Goal: Task Accomplishment & Management: Use online tool/utility

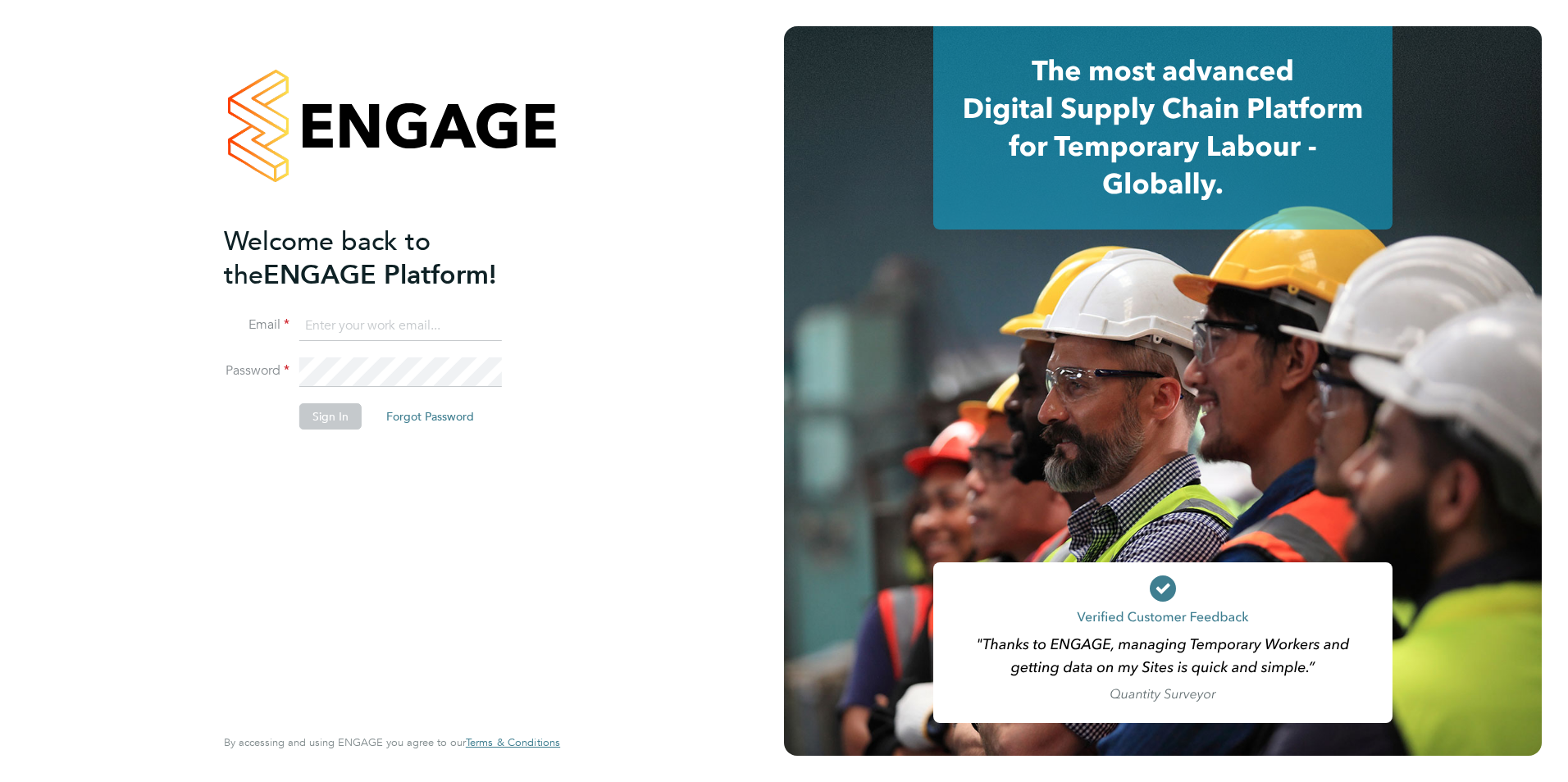
type input "vicky@simcott.co.uk"
click at [329, 423] on button "Sign In" at bounding box center [330, 416] width 62 height 26
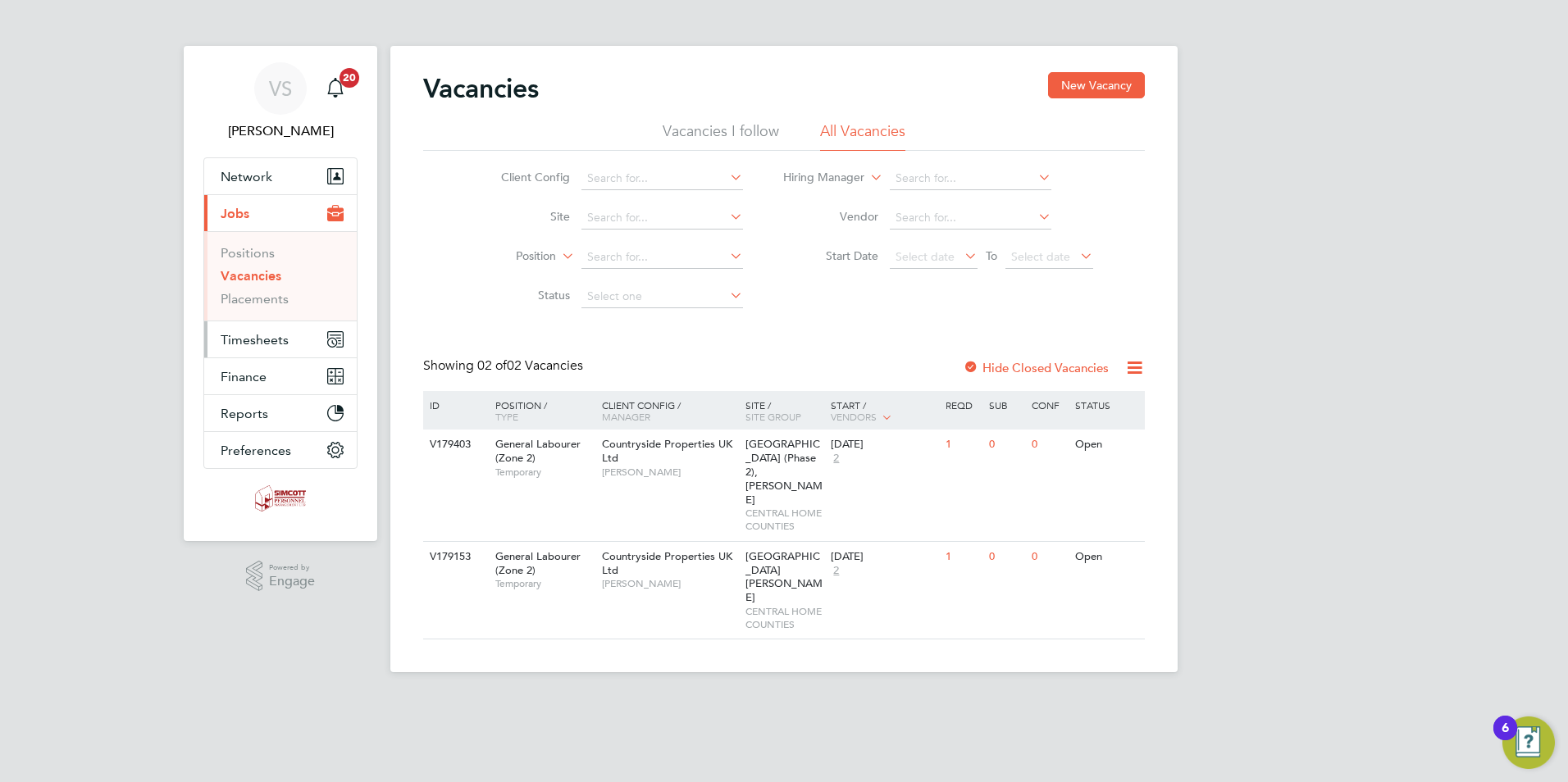
click at [250, 343] on span "Timesheets" at bounding box center [254, 339] width 68 height 16
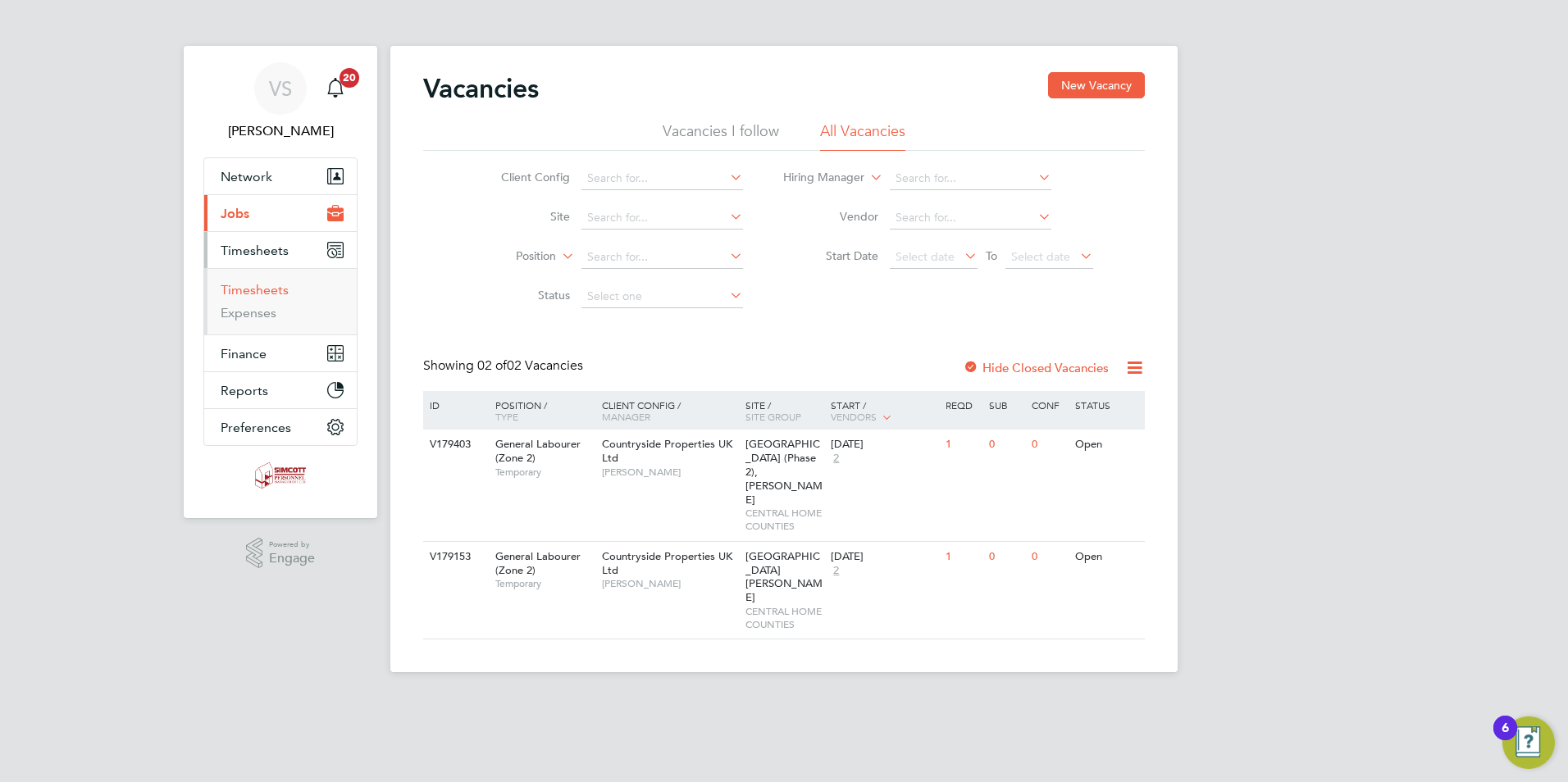
click at [260, 289] on link "Timesheets" at bounding box center [254, 289] width 68 height 16
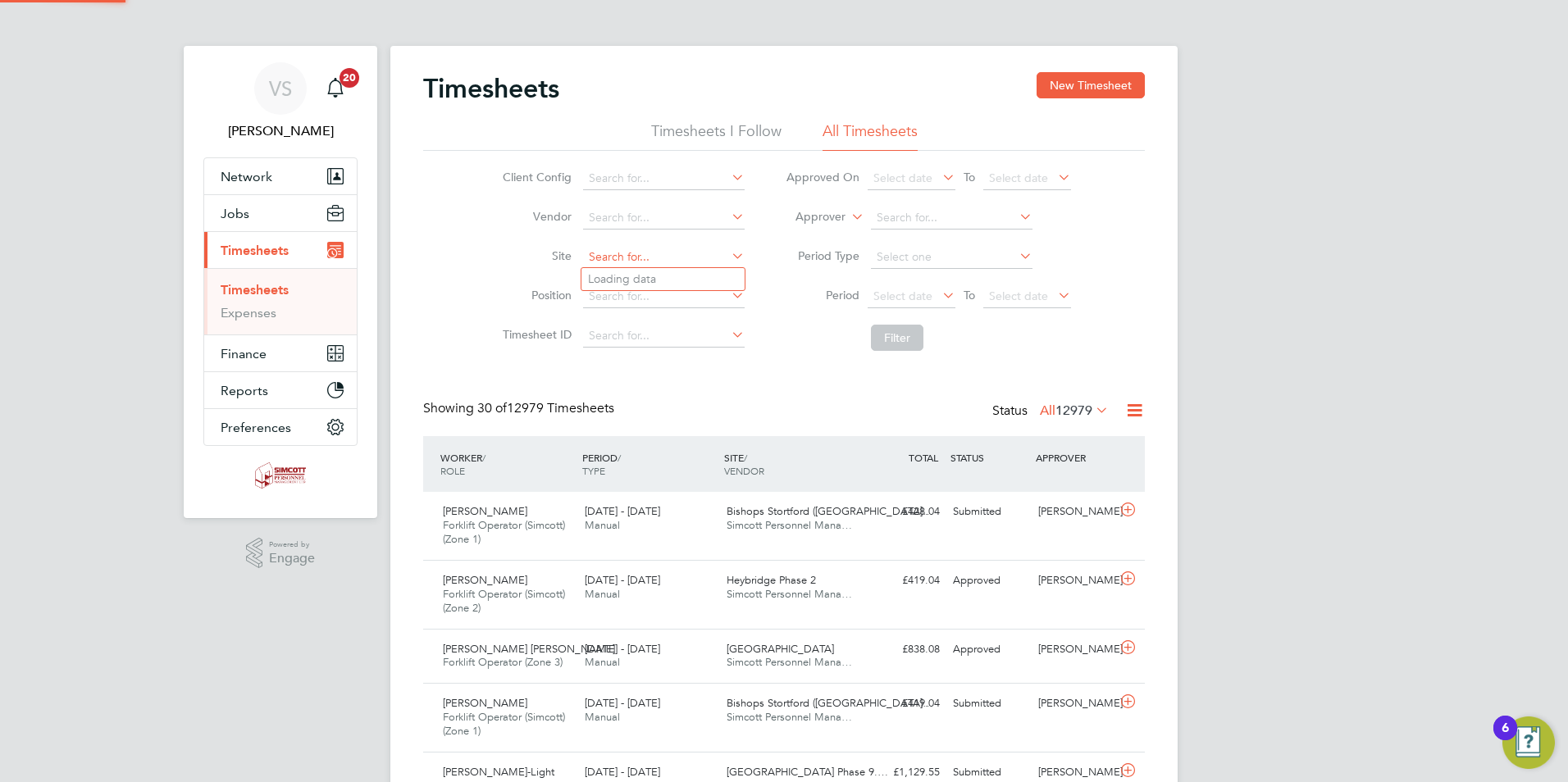
click at [633, 250] on input at bounding box center [664, 257] width 161 height 23
type input "Abingdon Place"
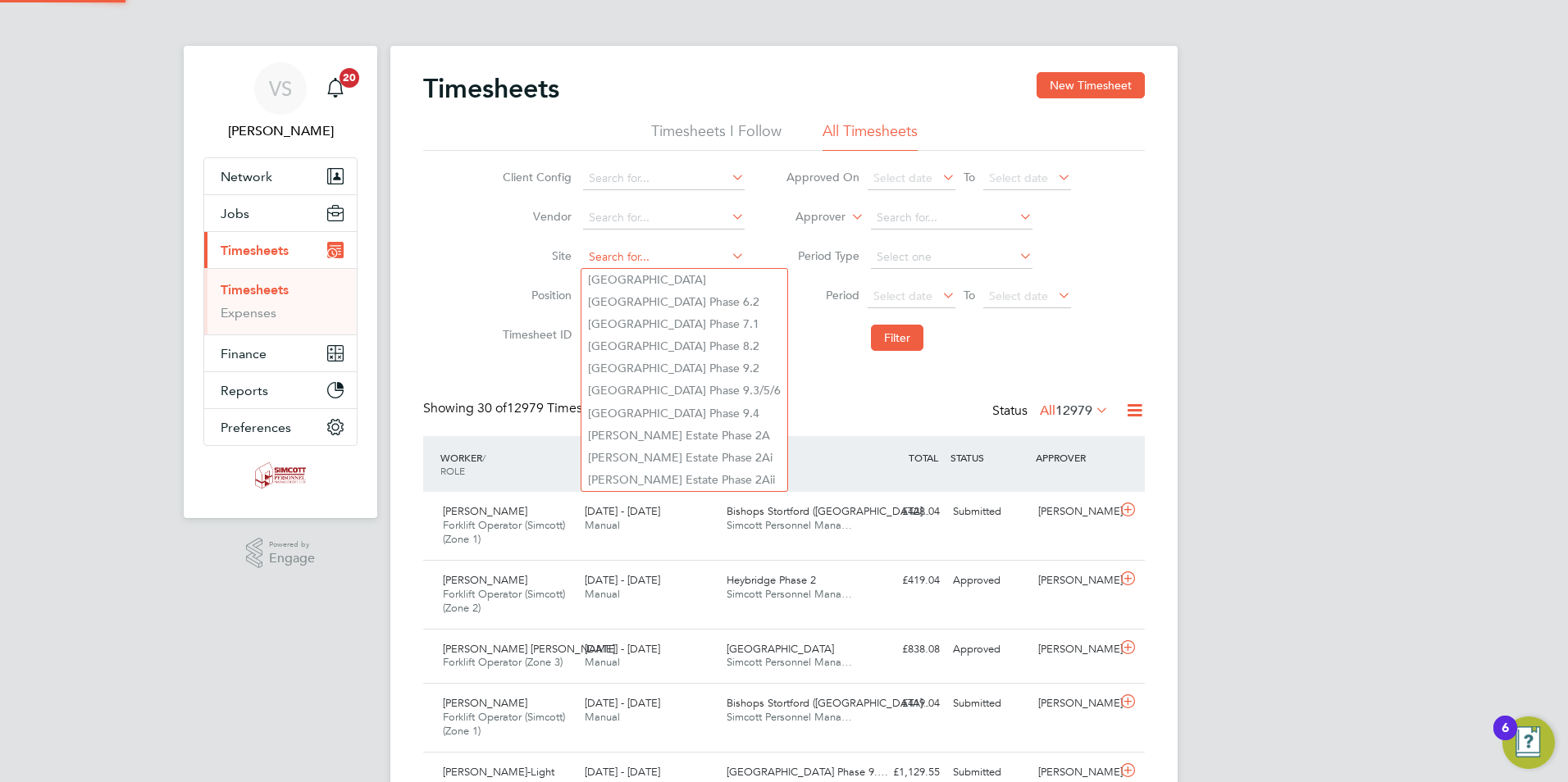
click at [633, 250] on input at bounding box center [664, 257] width 161 height 23
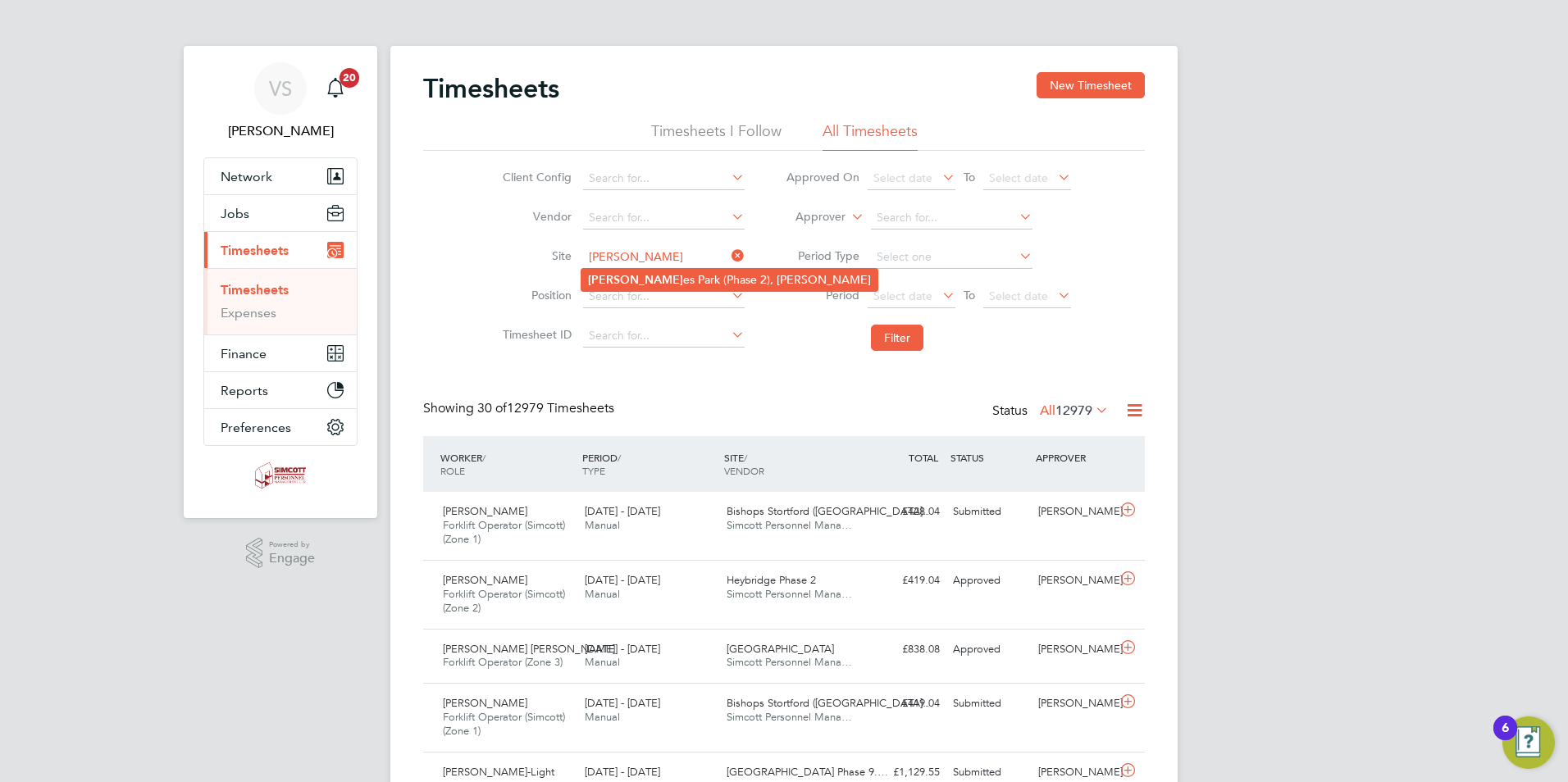
type input "[GEOGRAPHIC_DATA] (Phase 2), [PERSON_NAME]"
click at [883, 333] on button "Filter" at bounding box center [897, 337] width 53 height 26
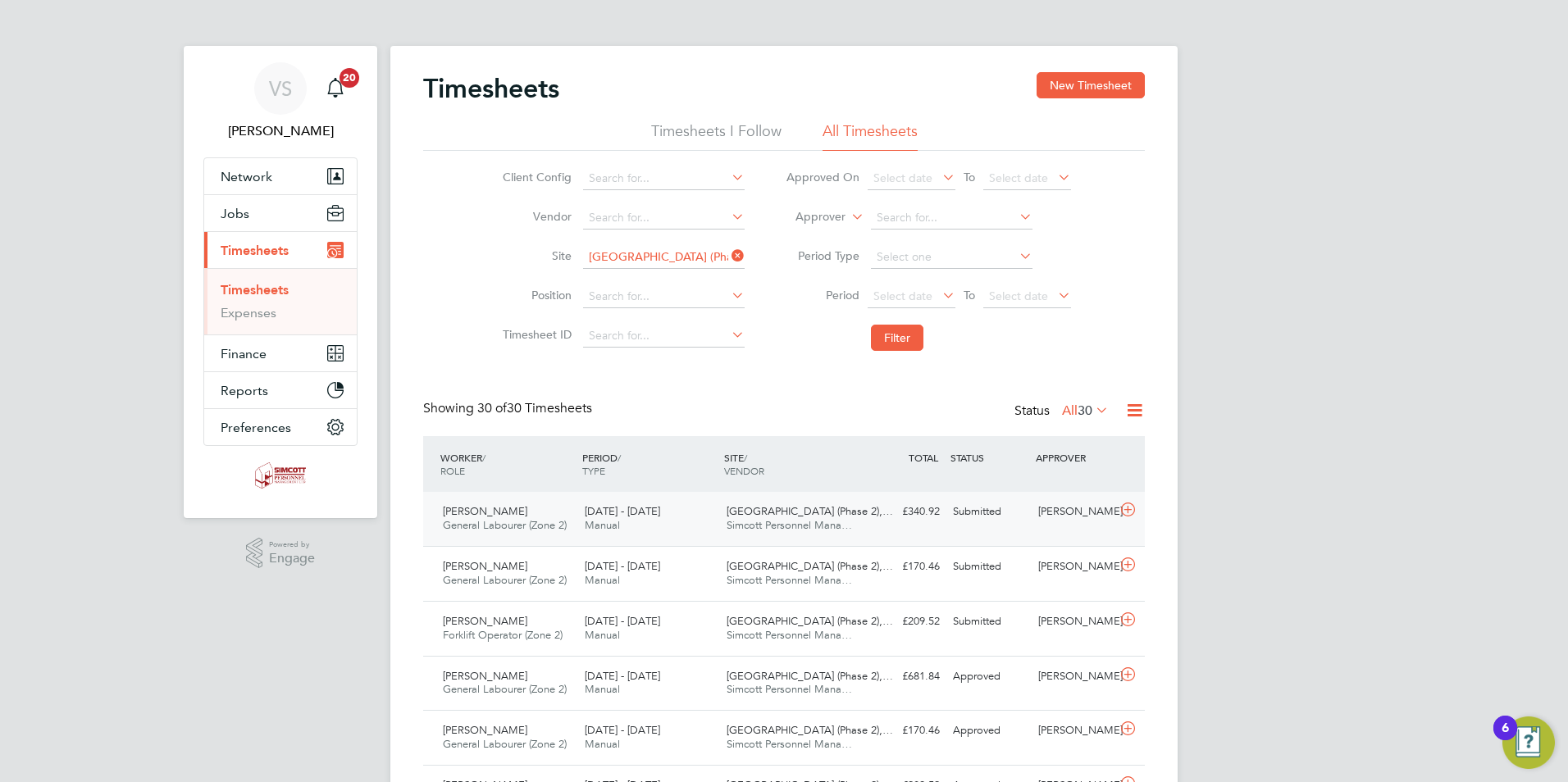
click at [1129, 511] on icon at bounding box center [1128, 510] width 20 height 13
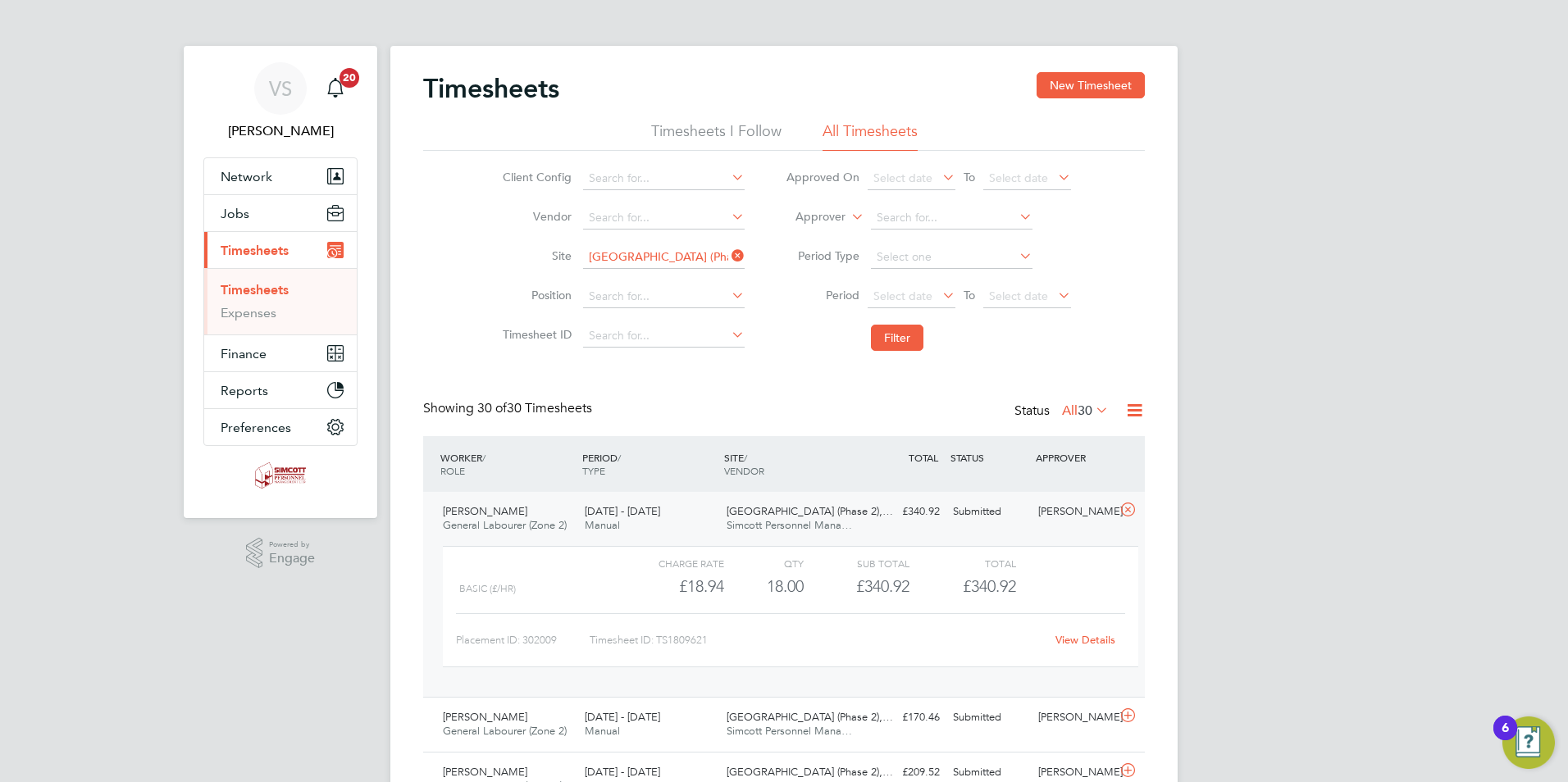
click at [1095, 634] on link "View Details" at bounding box center [1085, 639] width 60 height 14
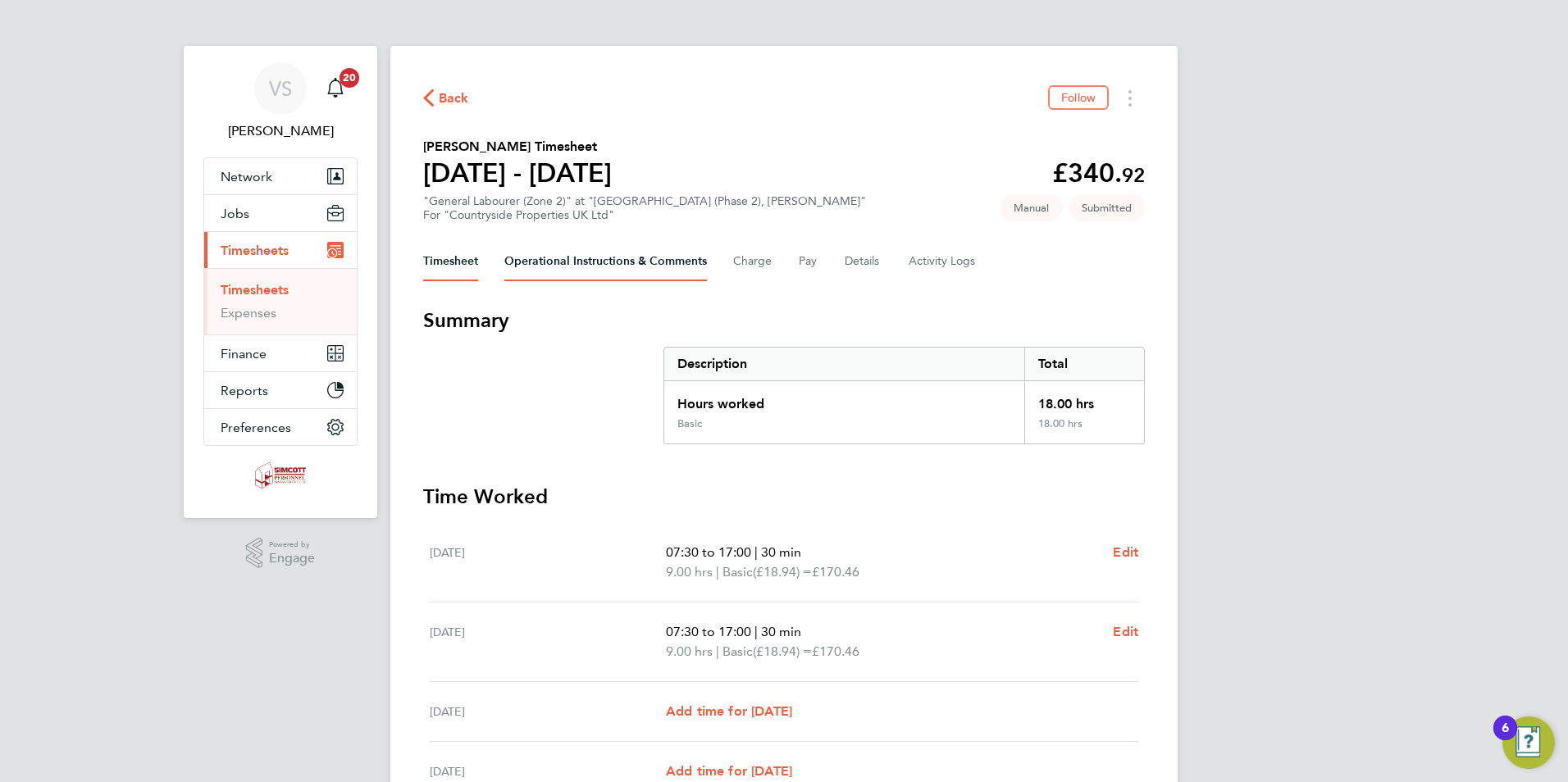
click at [641, 253] on Comments-tab "Operational Instructions & Comments" at bounding box center [605, 261] width 203 height 39
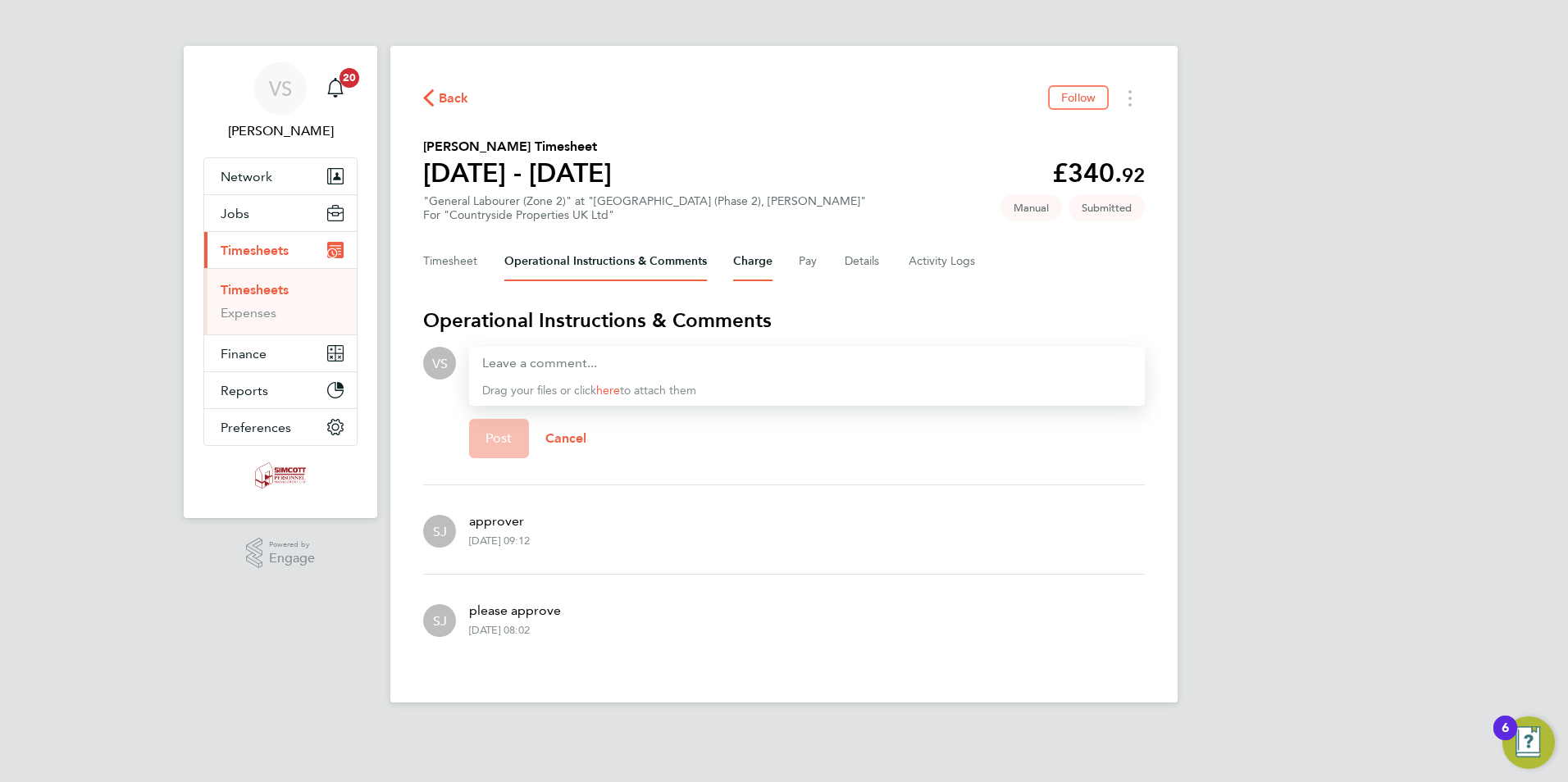
click at [759, 249] on button "Charge" at bounding box center [752, 261] width 39 height 39
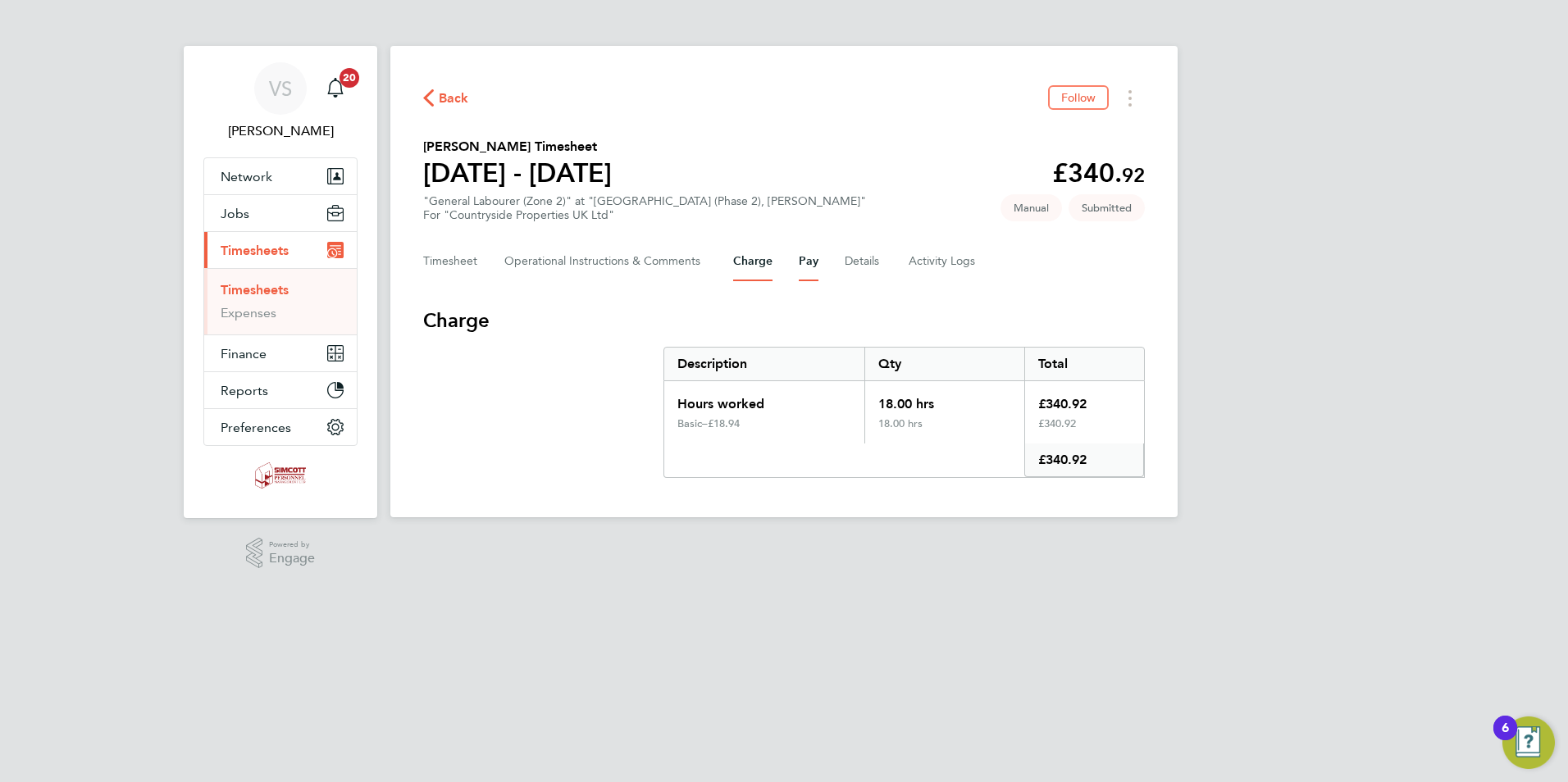
click at [800, 264] on button "Pay" at bounding box center [808, 261] width 19 height 39
click at [813, 257] on button "Pay" at bounding box center [808, 261] width 19 height 39
click at [866, 258] on button "Details" at bounding box center [863, 261] width 38 height 39
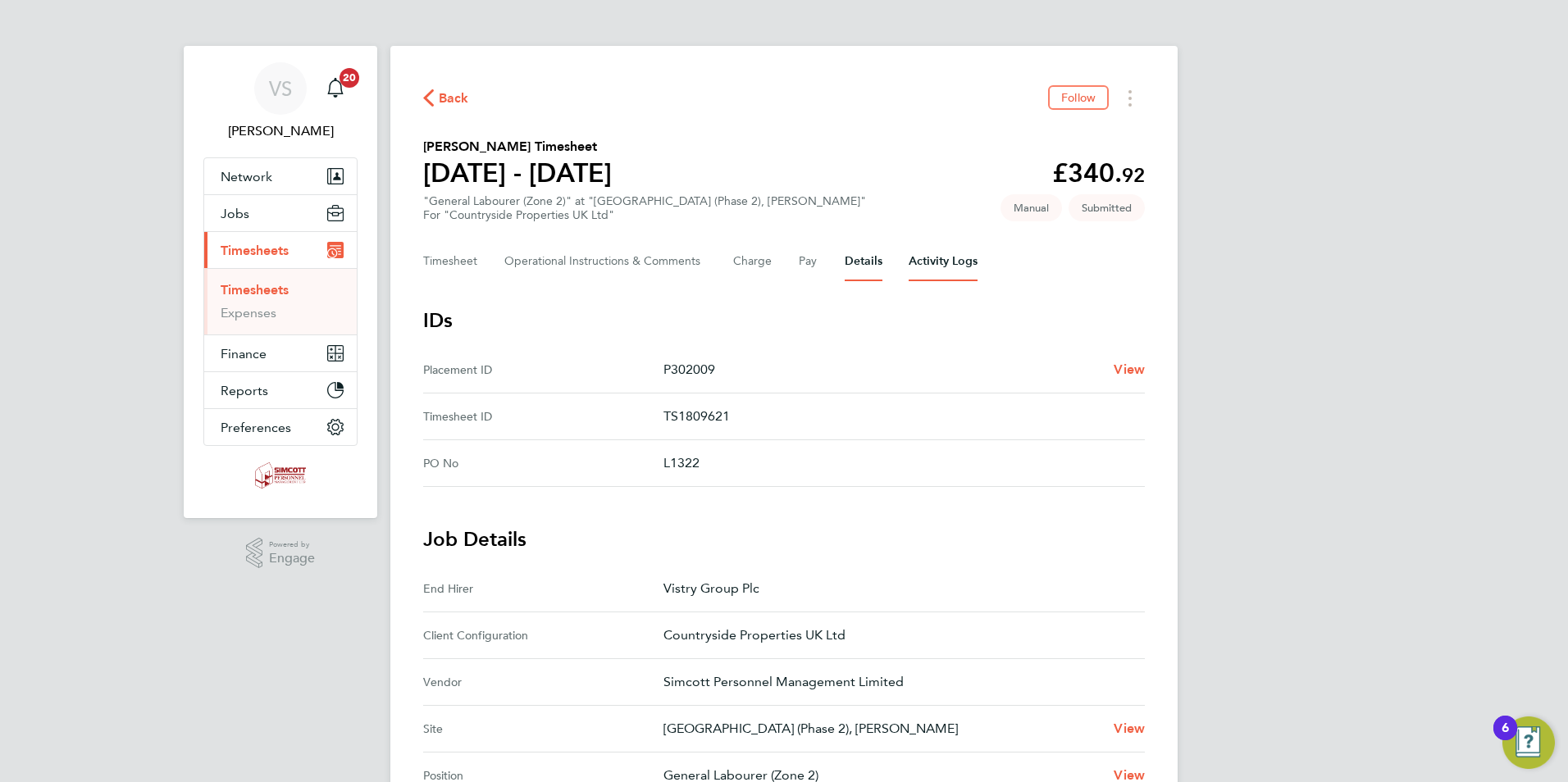
click at [942, 262] on Logs-tab "Activity Logs" at bounding box center [942, 261] width 69 height 39
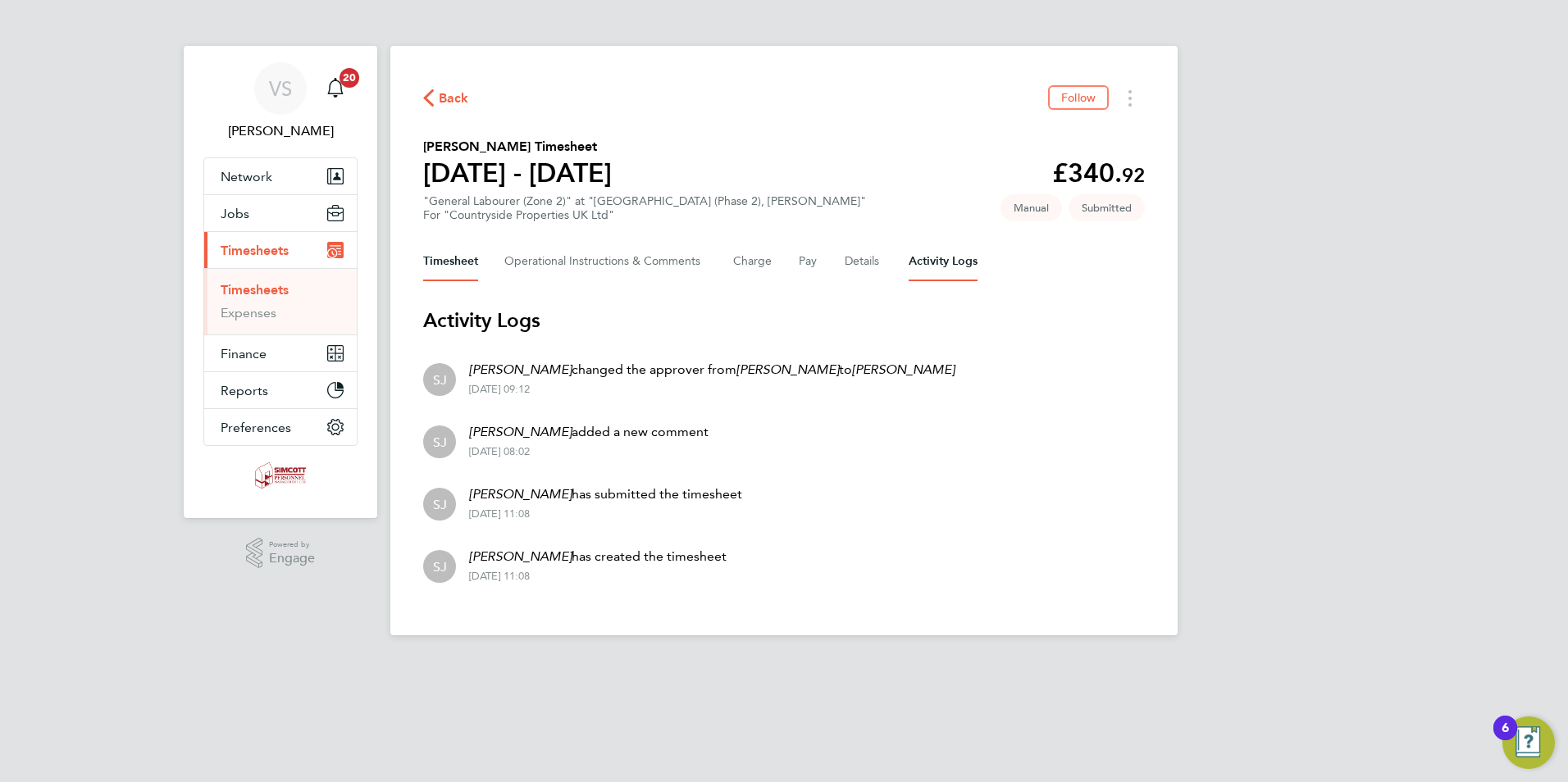
click at [474, 254] on button "Timesheet" at bounding box center [450, 261] width 55 height 39
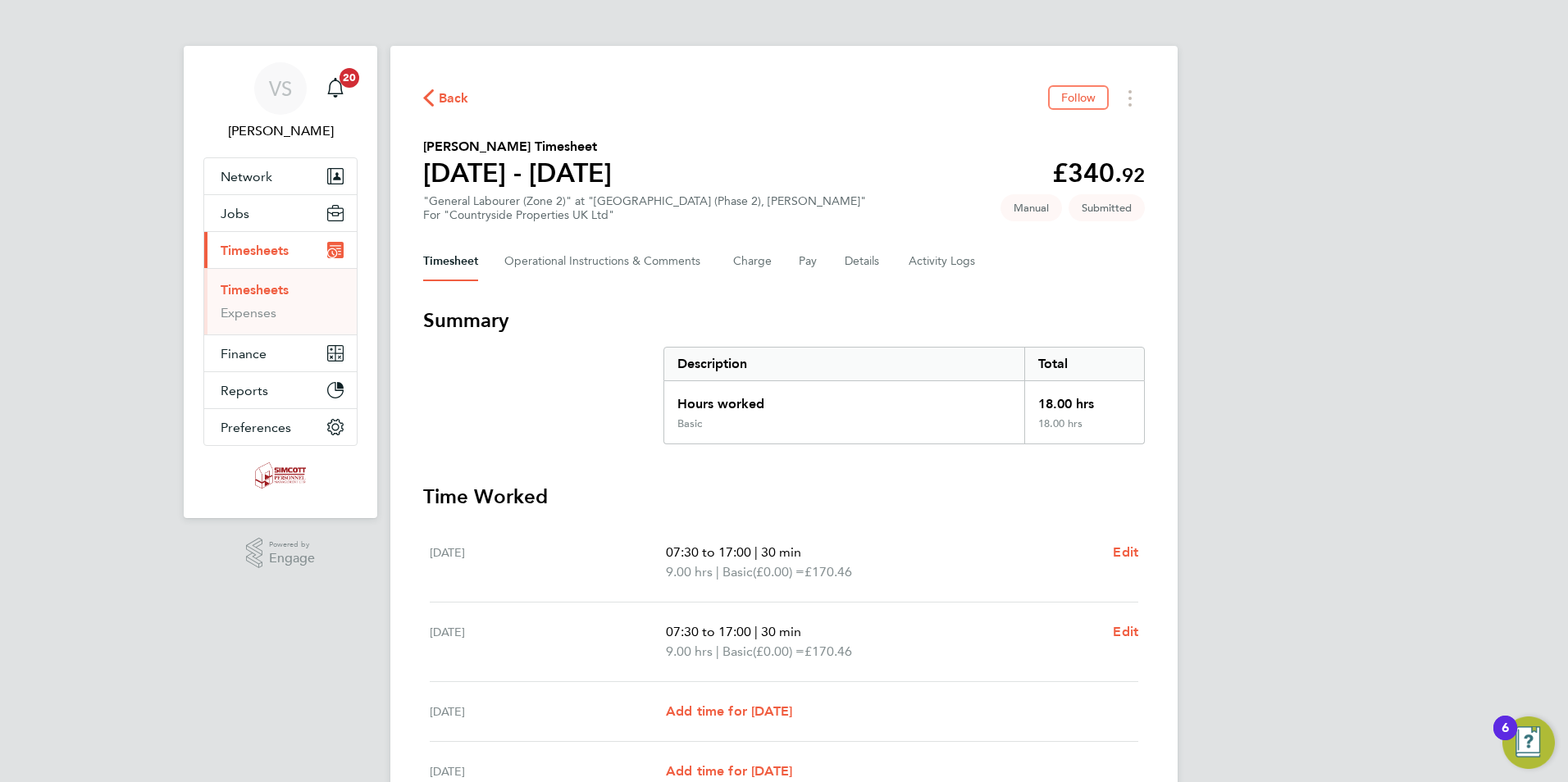
click at [447, 98] on span "Back" at bounding box center [453, 98] width 31 height 19
